Goal: Task Accomplishment & Management: Complete application form

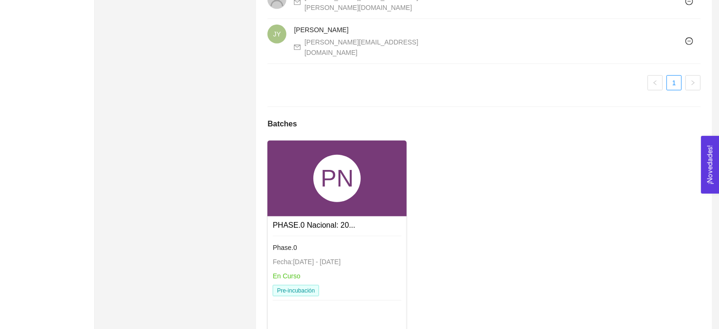
scroll to position [731, 0]
click at [301, 232] on link "Phase.0 Fecha: [DATE] - [DATE] En Curso Pre-incubación" at bounding box center [337, 236] width 129 height 8
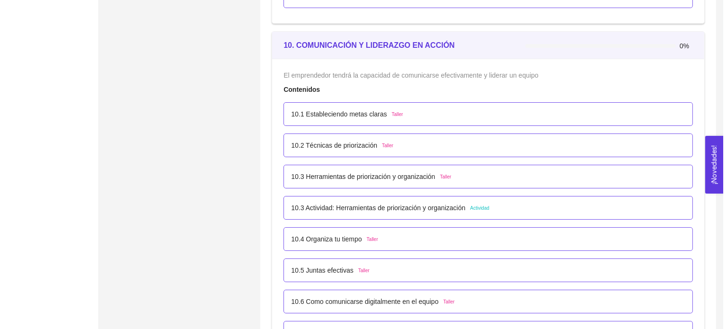
scroll to position [3454, 0]
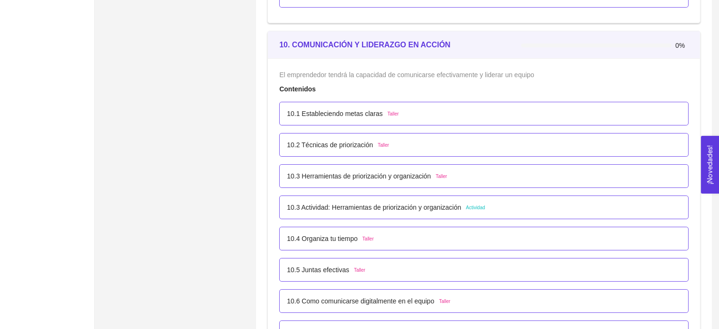
click at [365, 207] on p "10.3 Actividad: Herramientas de priorización y organización" at bounding box center [374, 207] width 174 height 10
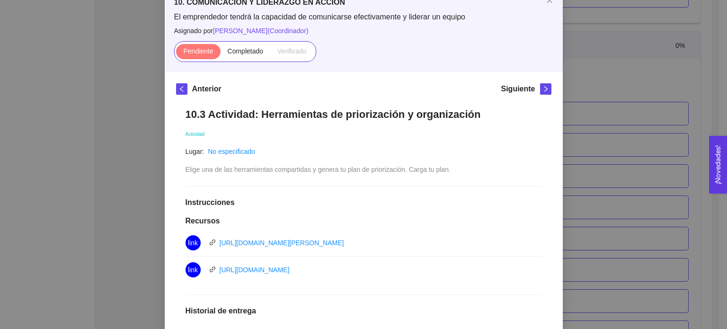
scroll to position [17, 0]
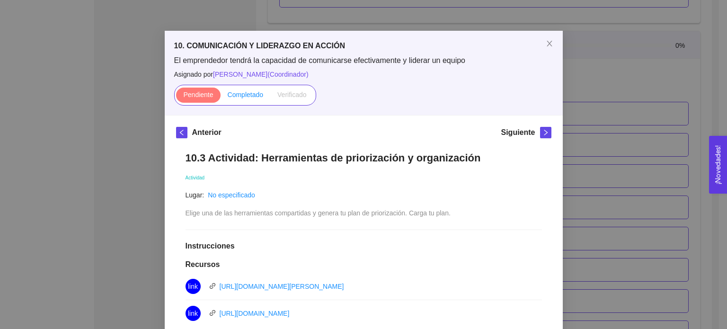
click at [242, 94] on span "Completado" at bounding box center [246, 95] width 36 height 8
click at [221, 97] on input "Completado" at bounding box center [221, 97] width 0 height 0
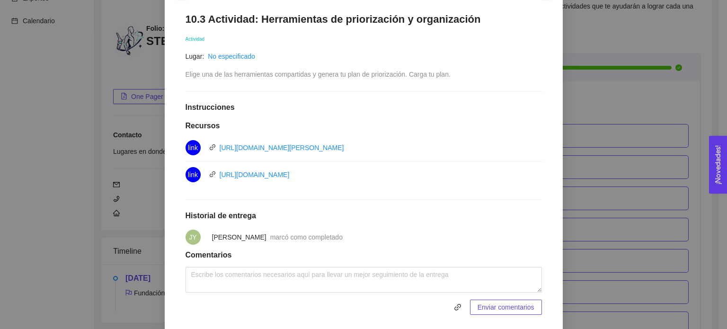
scroll to position [182, 0]
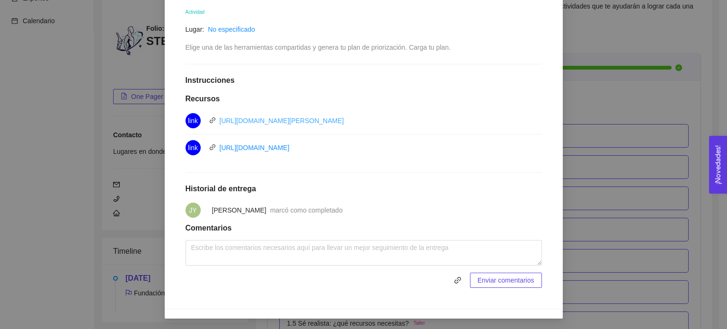
click at [320, 119] on link "[URL][DOMAIN_NAME][PERSON_NAME]" at bounding box center [282, 121] width 125 height 8
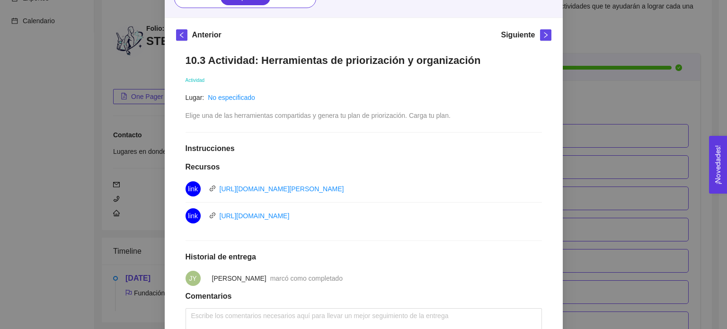
scroll to position [113, 0]
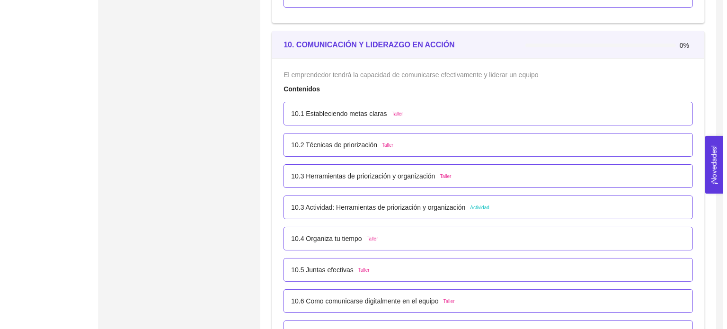
scroll to position [3437, 0]
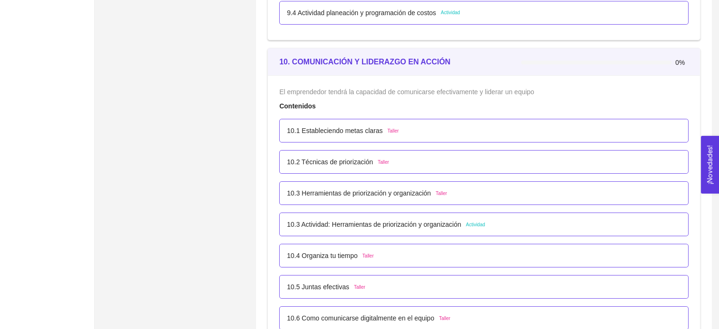
click at [383, 223] on p "10.3 Actividad: Herramientas de priorización y organización" at bounding box center [374, 224] width 174 height 10
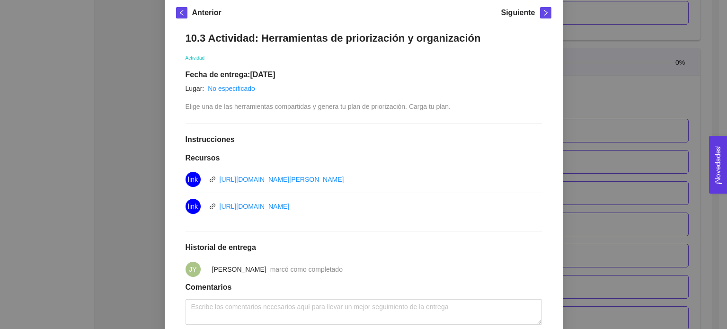
scroll to position [195, 0]
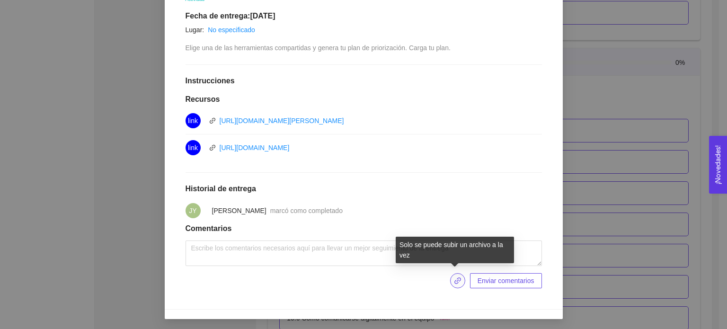
click at [456, 278] on icon "link" at bounding box center [458, 281] width 8 height 8
click at [455, 274] on button "button" at bounding box center [457, 280] width 15 height 15
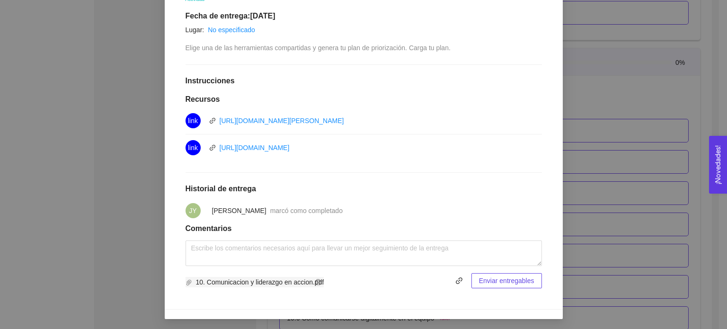
click at [187, 280] on icon "paper-clip" at bounding box center [188, 283] width 5 height 6
click at [315, 284] on icon "delete" at bounding box center [318, 282] width 7 height 7
click at [460, 280] on span "link" at bounding box center [458, 281] width 14 height 8
click at [491, 277] on span "Enviar entregables" at bounding box center [506, 281] width 55 height 10
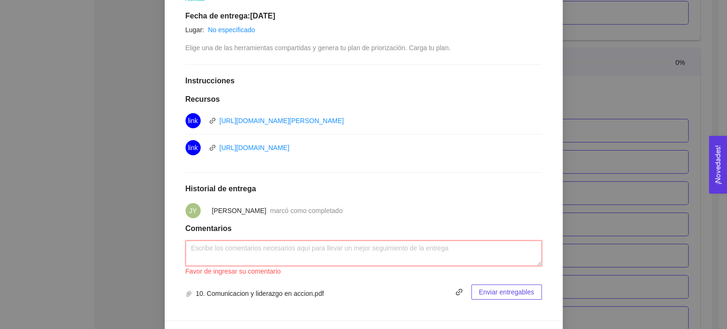
click at [426, 248] on textarea at bounding box center [364, 254] width 356 height 26
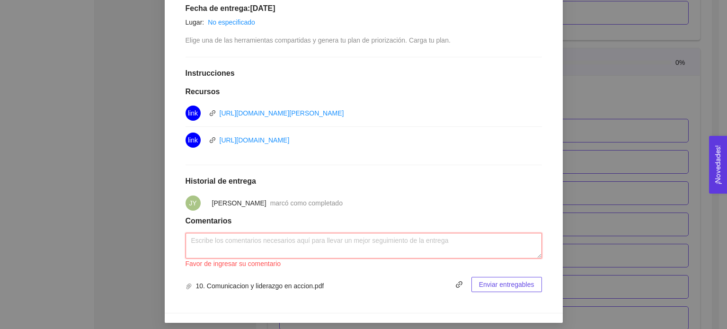
scroll to position [205, 0]
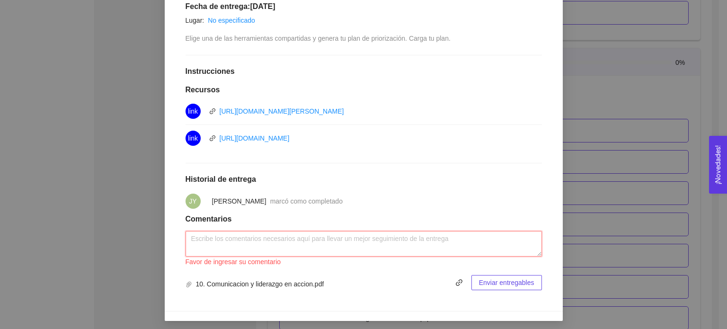
click at [420, 240] on textarea at bounding box center [364, 244] width 356 height 26
click at [284, 241] on textarea at bounding box center [364, 244] width 356 height 26
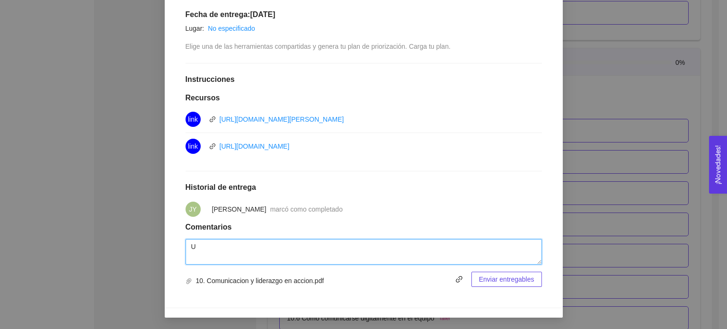
scroll to position [195, 0]
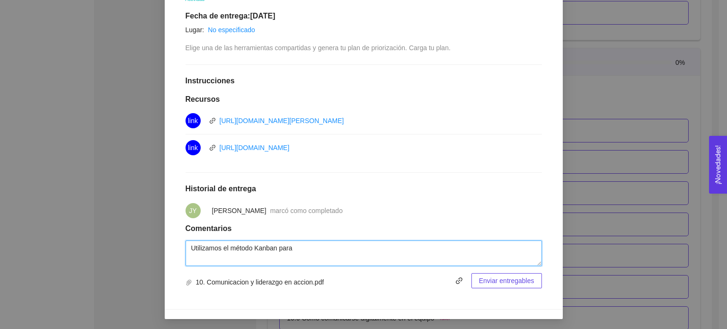
click at [303, 250] on textarea "Utilizamos el método Kanban para" at bounding box center [364, 254] width 356 height 26
type textarea "Utilizamos el método Kanban para clasificar las diferentes actividades que falt…"
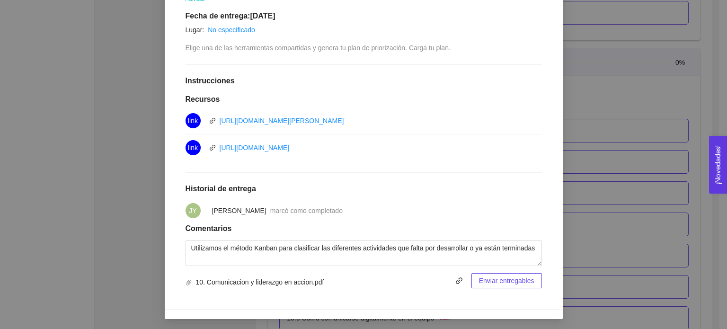
click at [513, 280] on span "Enviar entregables" at bounding box center [506, 281] width 55 height 10
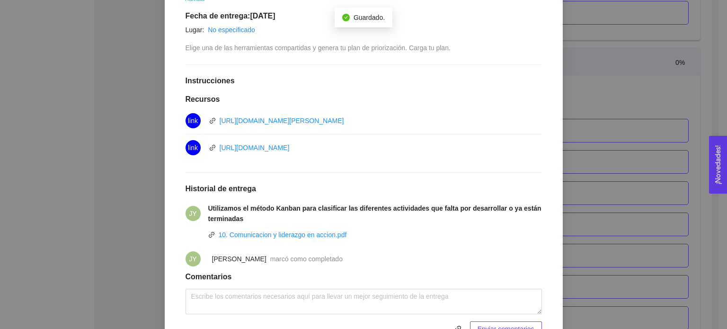
scroll to position [0, 0]
